Goal: Use online tool/utility: Utilize a website feature to perform a specific function

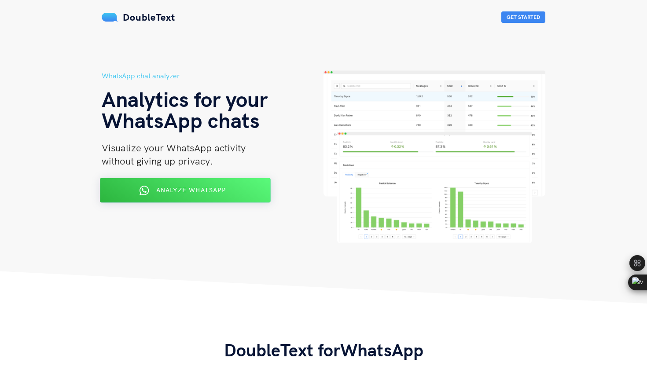
click at [191, 180] on button "Analyze WhatsApp" at bounding box center [185, 190] width 171 height 25
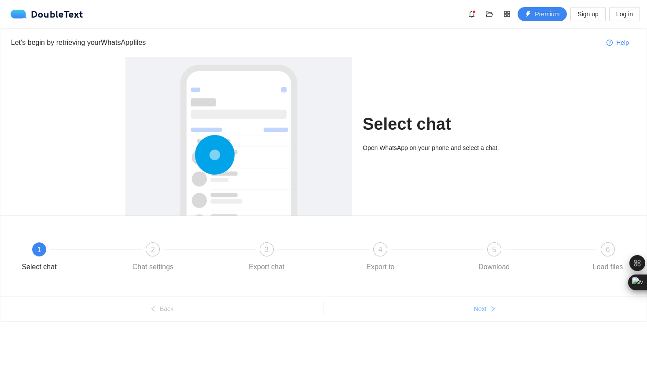
click at [476, 304] on button "Next" at bounding box center [484, 309] width 323 height 14
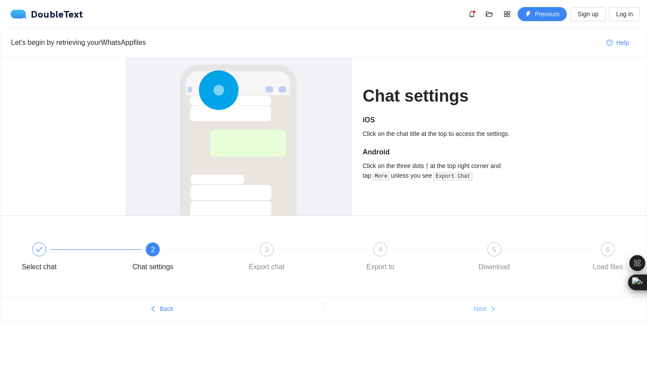
click at [476, 303] on button "Next" at bounding box center [484, 309] width 323 height 14
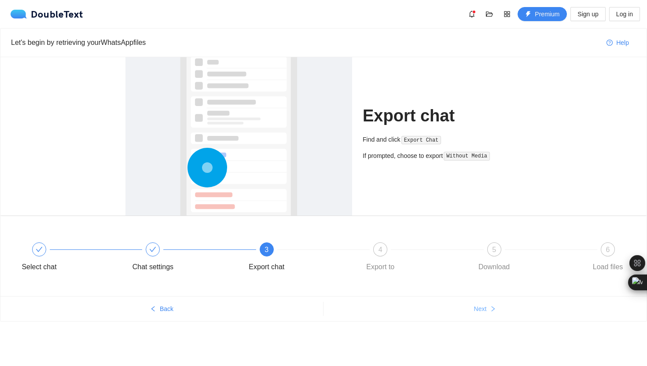
click at [476, 303] on button "Next" at bounding box center [484, 309] width 323 height 14
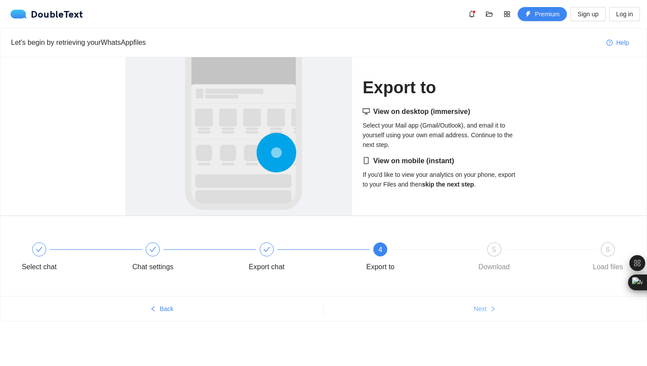
click at [476, 303] on button "Next" at bounding box center [484, 309] width 323 height 14
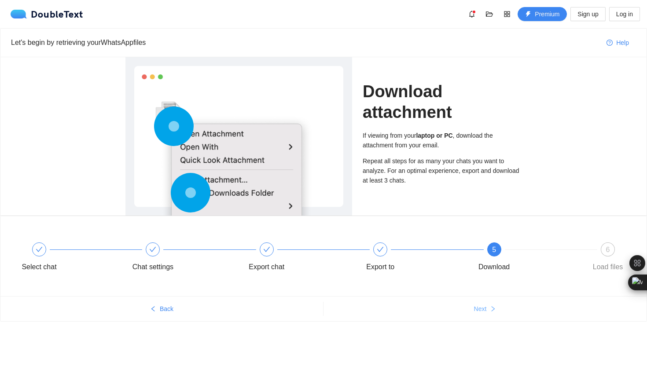
click at [476, 303] on button "Next" at bounding box center [484, 309] width 323 height 14
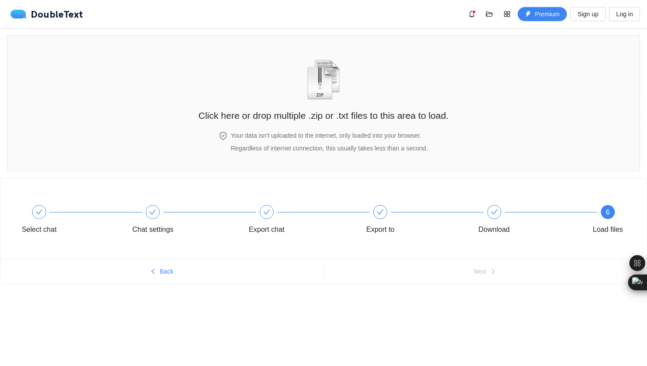
click at [476, 303] on div "Select chat Chat settings Export chat Export to Download 6 Load files Back Next" at bounding box center [323, 248] width 647 height 140
